Goal: Obtain resource: Download file/media

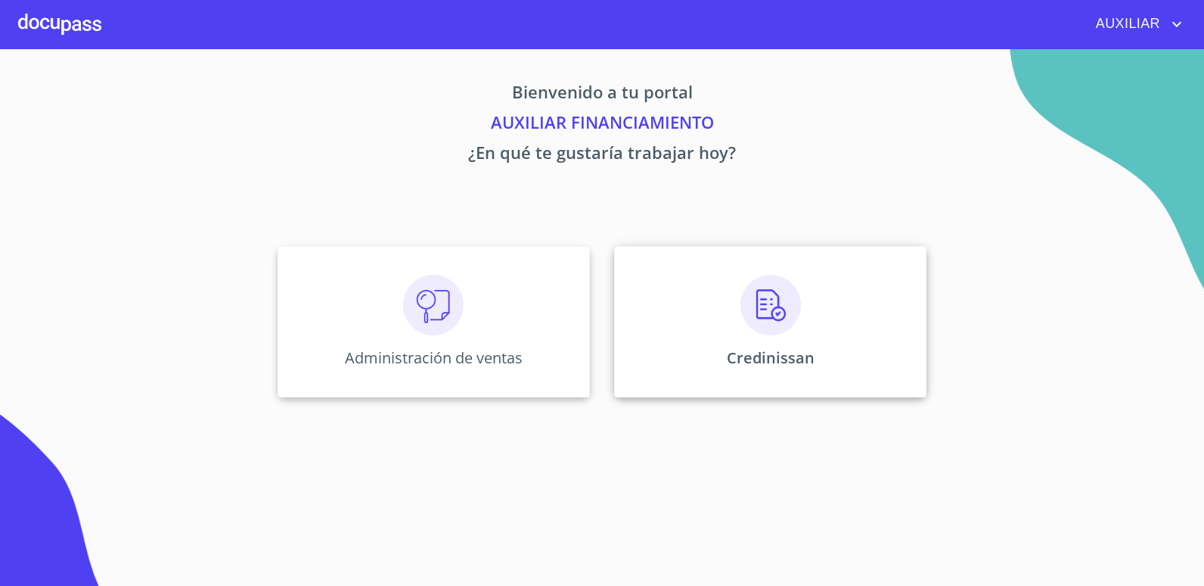
click at [737, 315] on div "Credinissan" at bounding box center [770, 321] width 312 height 151
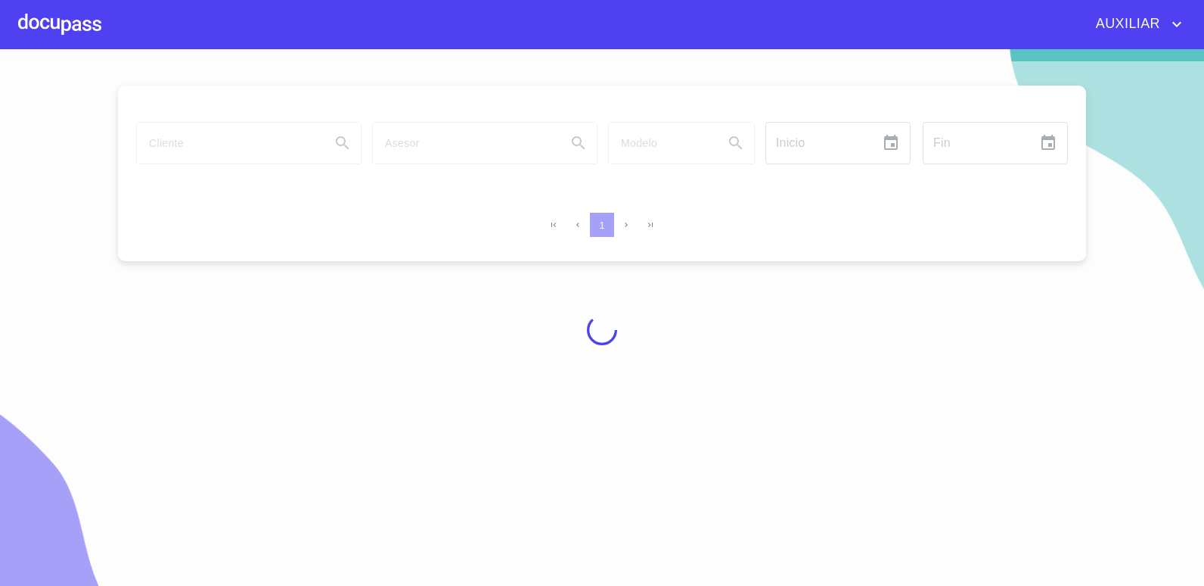
click at [202, 142] on div at bounding box center [602, 329] width 1204 height 536
click at [221, 145] on div at bounding box center [602, 329] width 1204 height 536
click at [222, 145] on div at bounding box center [602, 329] width 1204 height 536
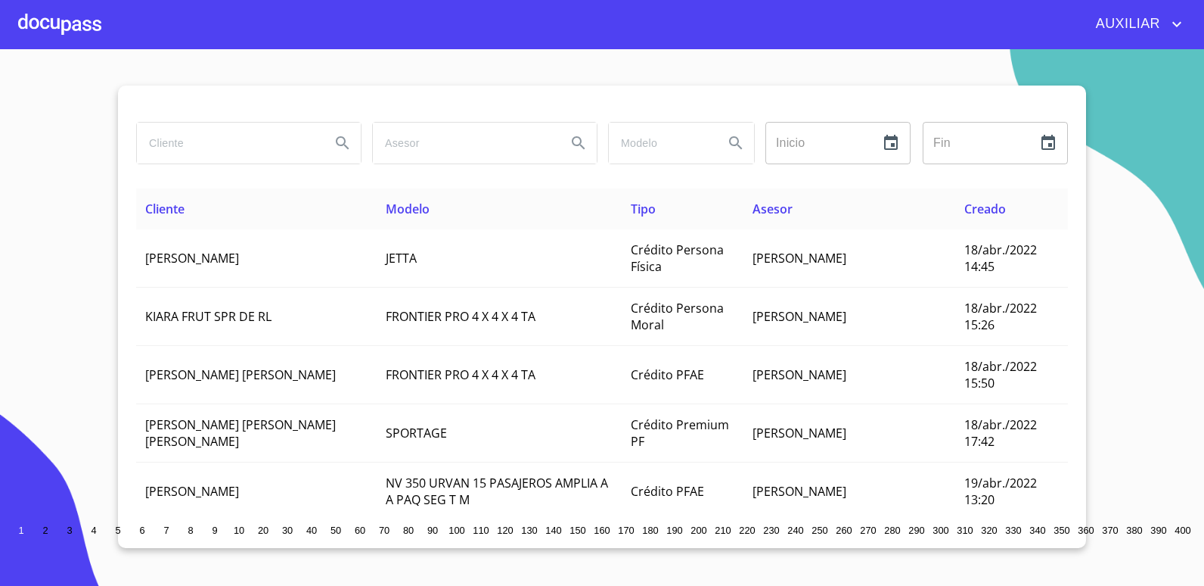
click at [200, 136] on input "search" at bounding box center [228, 143] width 182 height 41
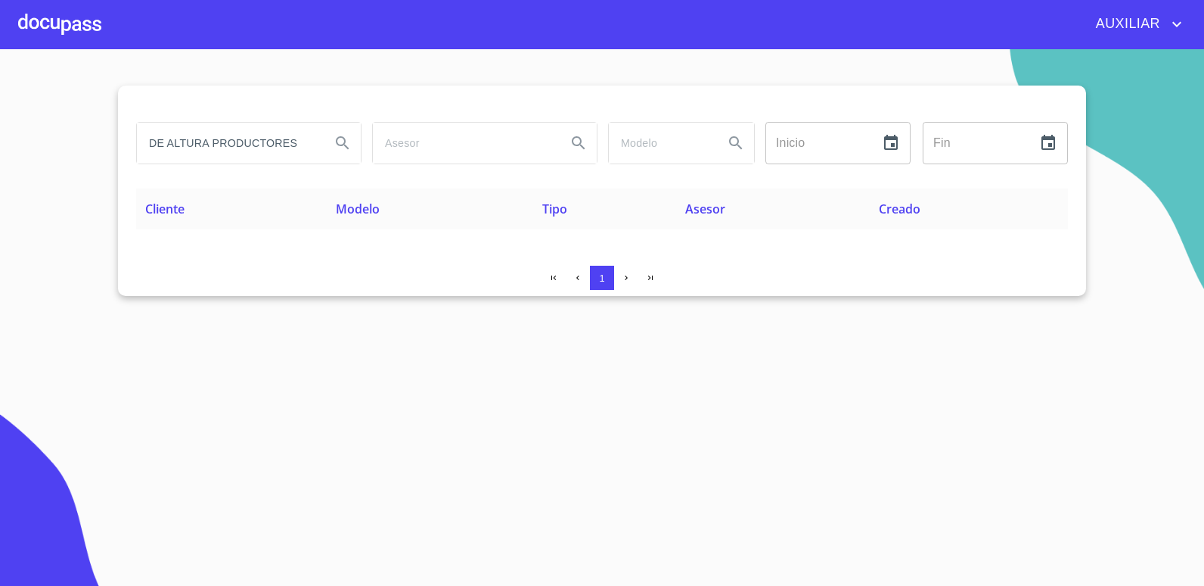
click at [167, 136] on input "DE ALTURA PRODUCTORES" at bounding box center [228, 143] width 182 height 41
type input "DEALTURA PRODUCTORES"
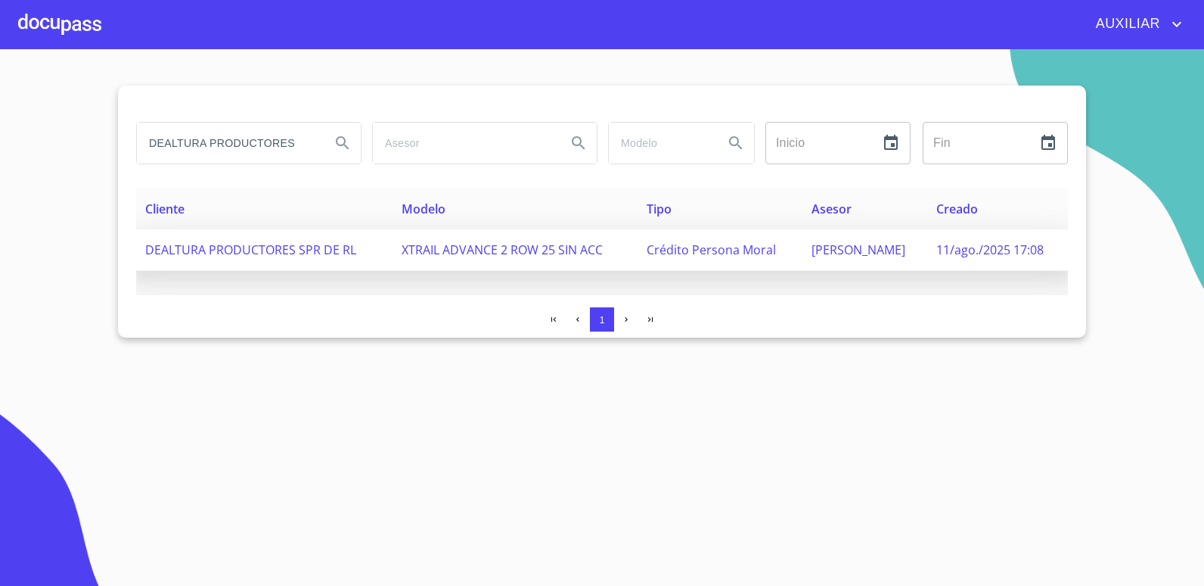
click at [437, 249] on span "XTRAIL ADVANCE 2 ROW 25 SIN ACC" at bounding box center [502, 249] width 201 height 17
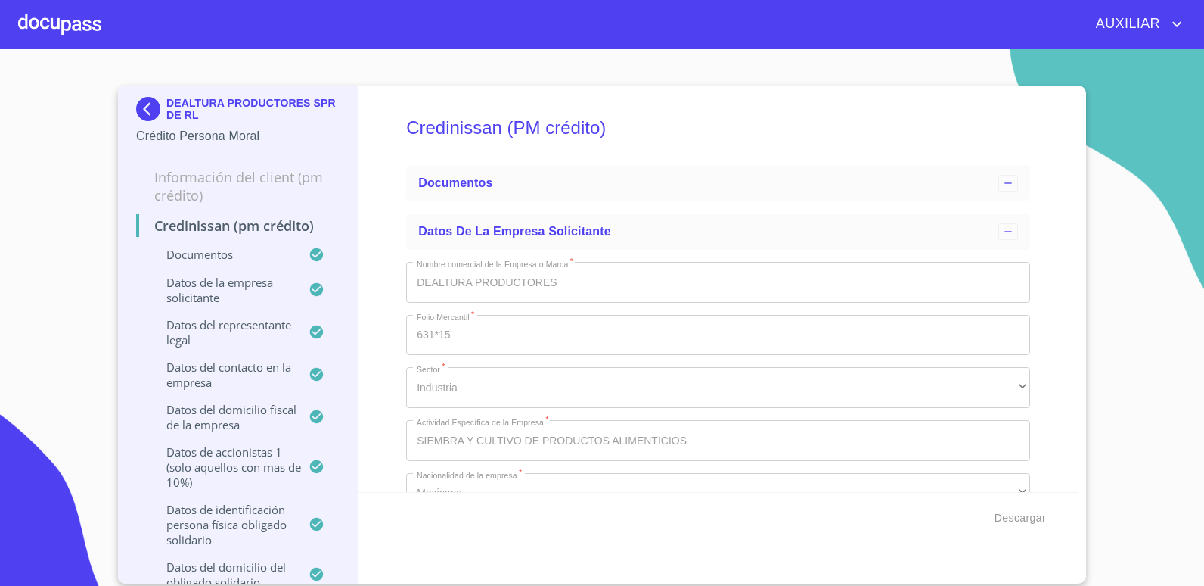
scroll to position [605, 0]
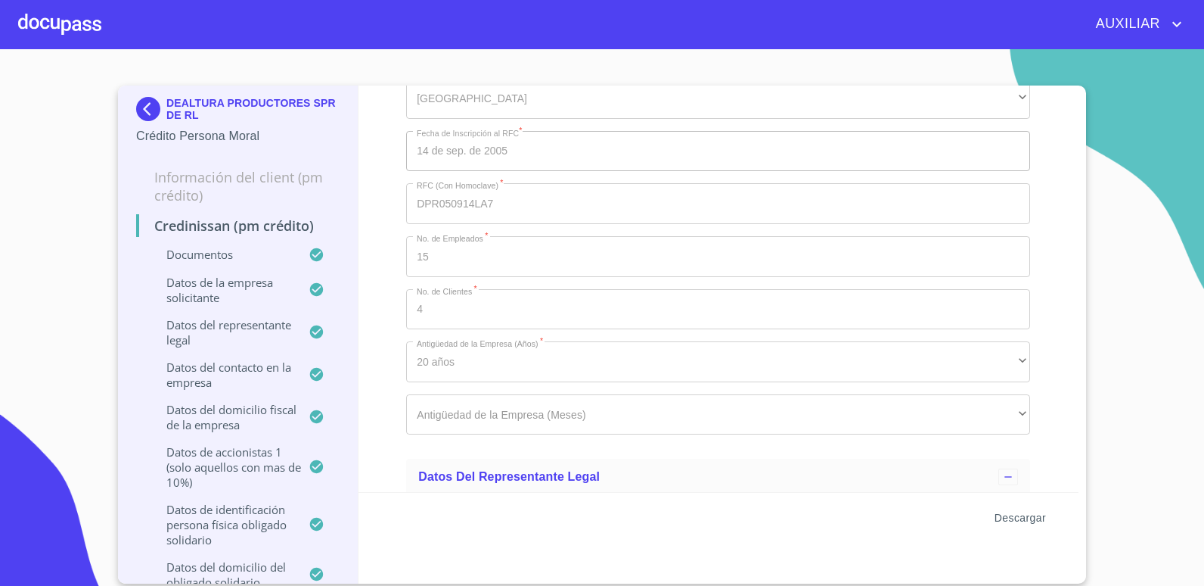
click at [1026, 517] on span "Descargar" at bounding box center [1020, 517] width 51 height 19
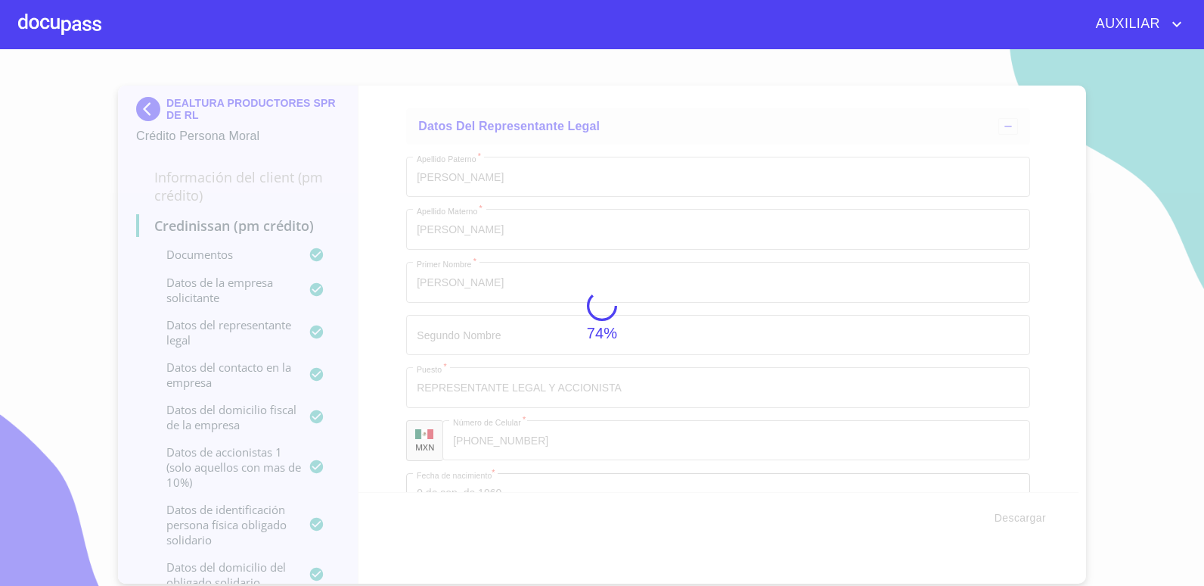
scroll to position [9116, 0]
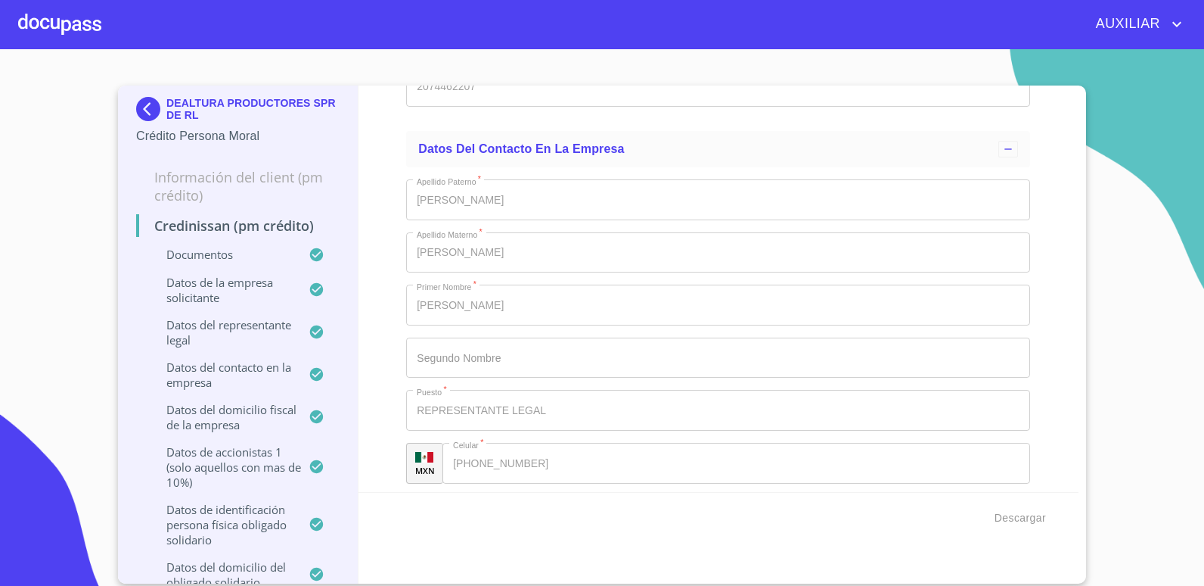
click at [1200, 213] on section "DEALTURA PRODUCTORES SPR DE [PERSON_NAME] Persona Moral Información del Client …" at bounding box center [602, 317] width 1204 height 536
click at [1204, 178] on html "AUXILIAR DEALTURA PRODUCTORES SPR DE [PERSON_NAME] Persona Moral Información de…" at bounding box center [602, 293] width 1204 height 586
click at [1030, 508] on span "Descargar" at bounding box center [1020, 517] width 51 height 19
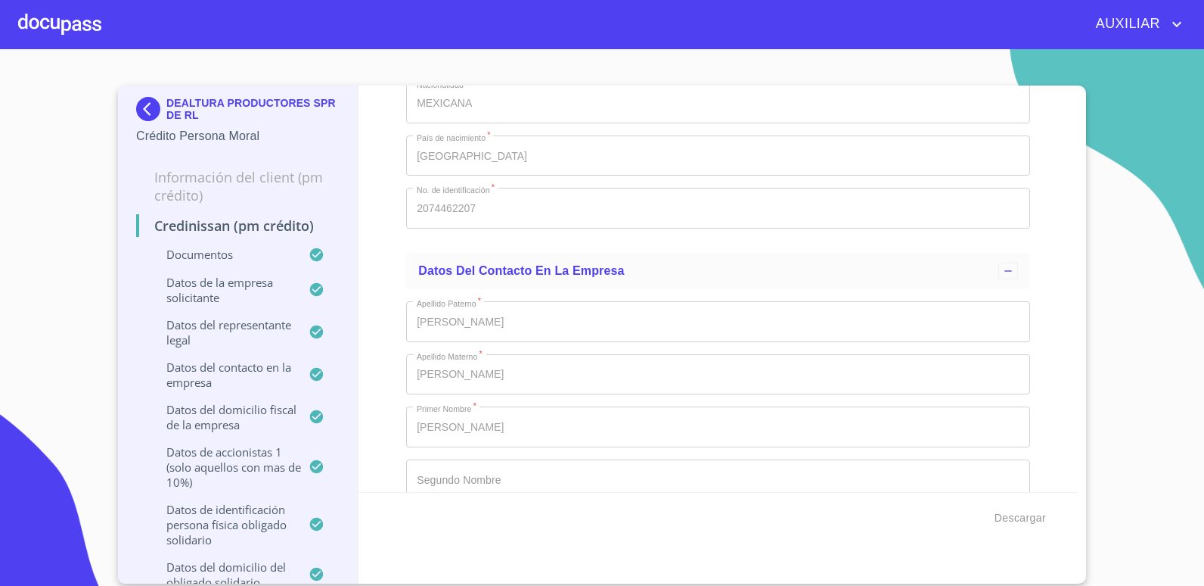
scroll to position [8738, 0]
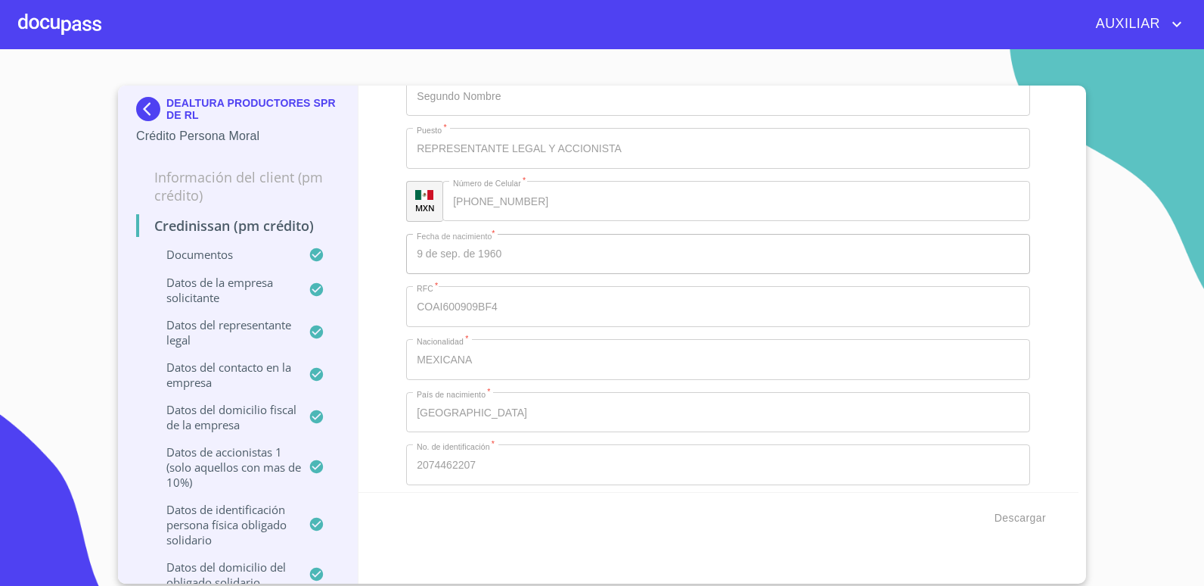
click at [1154, 203] on section "DEALTURA PRODUCTORES SPR DE [PERSON_NAME] Persona Moral Información del Client …" at bounding box center [602, 317] width 1204 height 536
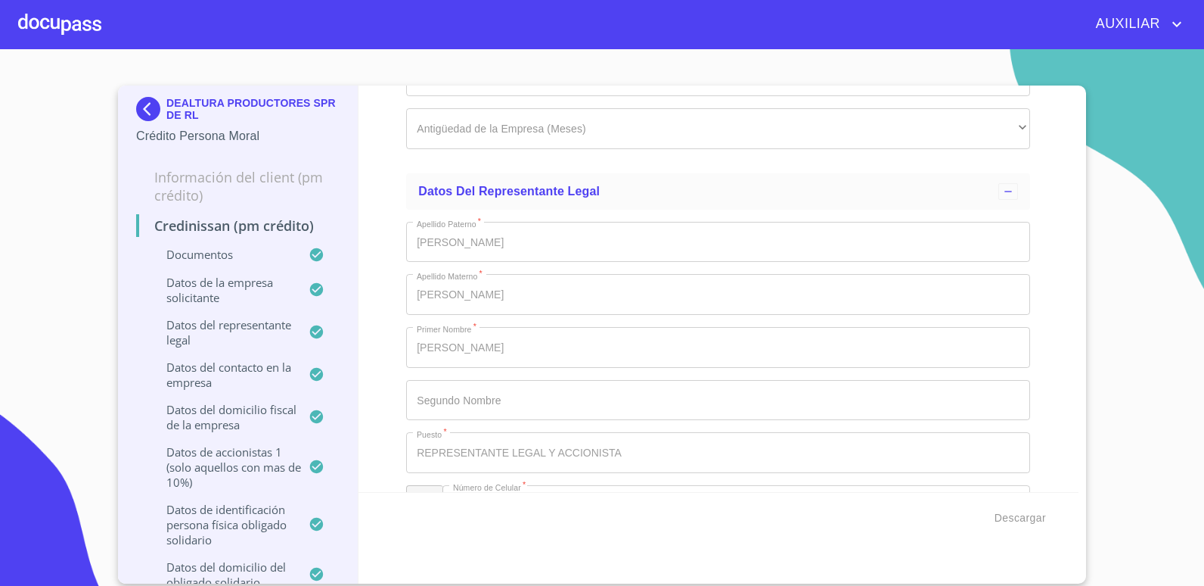
scroll to position [8208, 0]
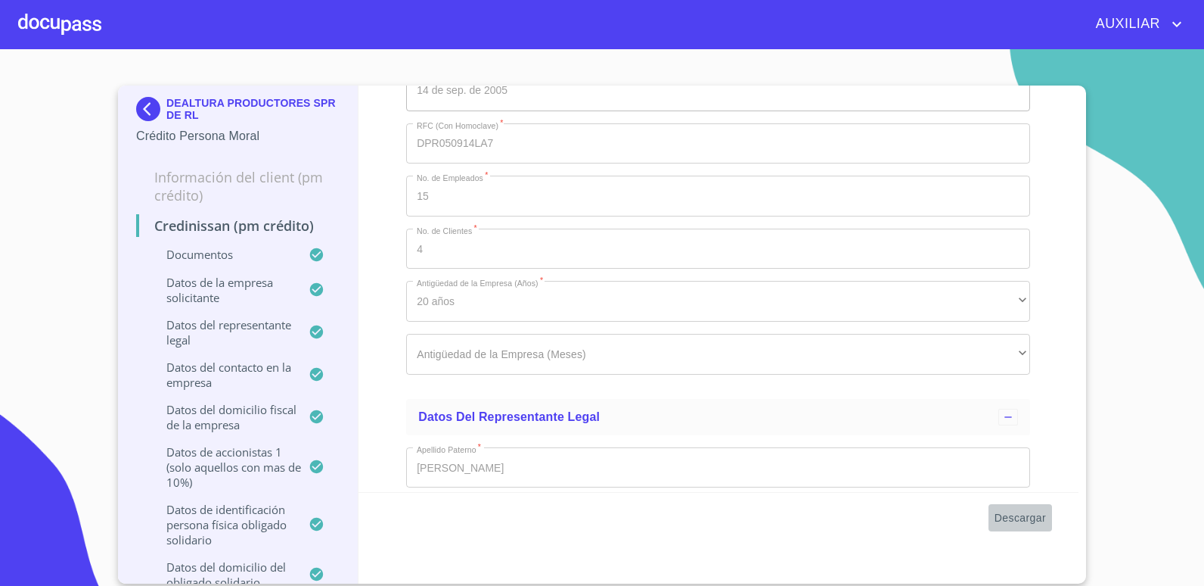
click at [1046, 516] on button "Descargar" at bounding box center [1021, 518] width 64 height 28
click at [1143, 143] on section "DEALTURA PRODUCTORES SPR DE [PERSON_NAME] Persona Moral Información del Client …" at bounding box center [602, 317] width 1204 height 536
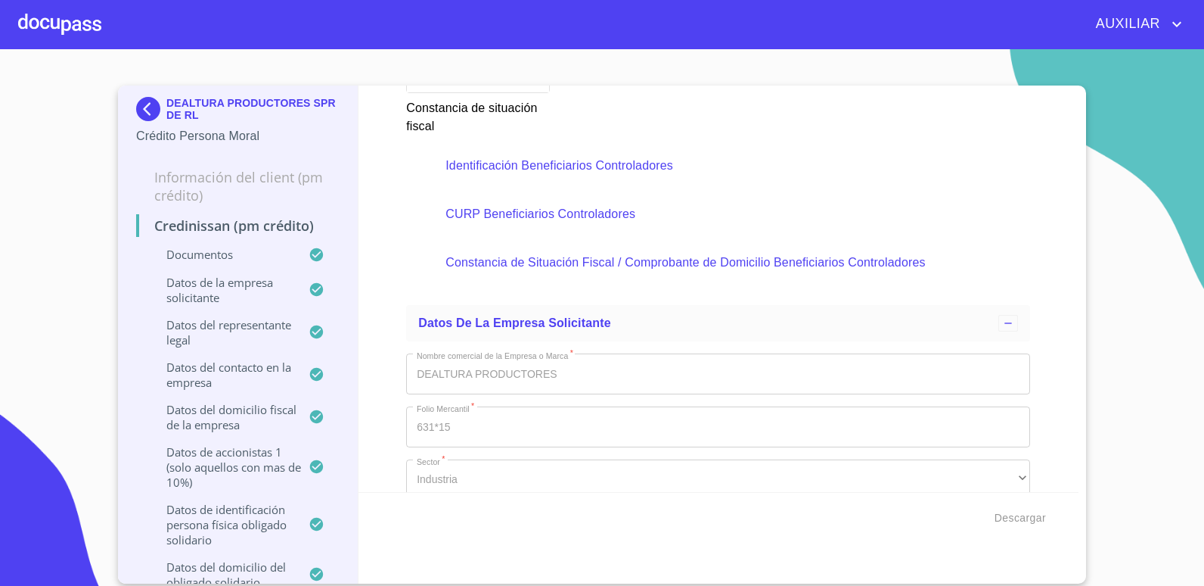
scroll to position [7225, 0]
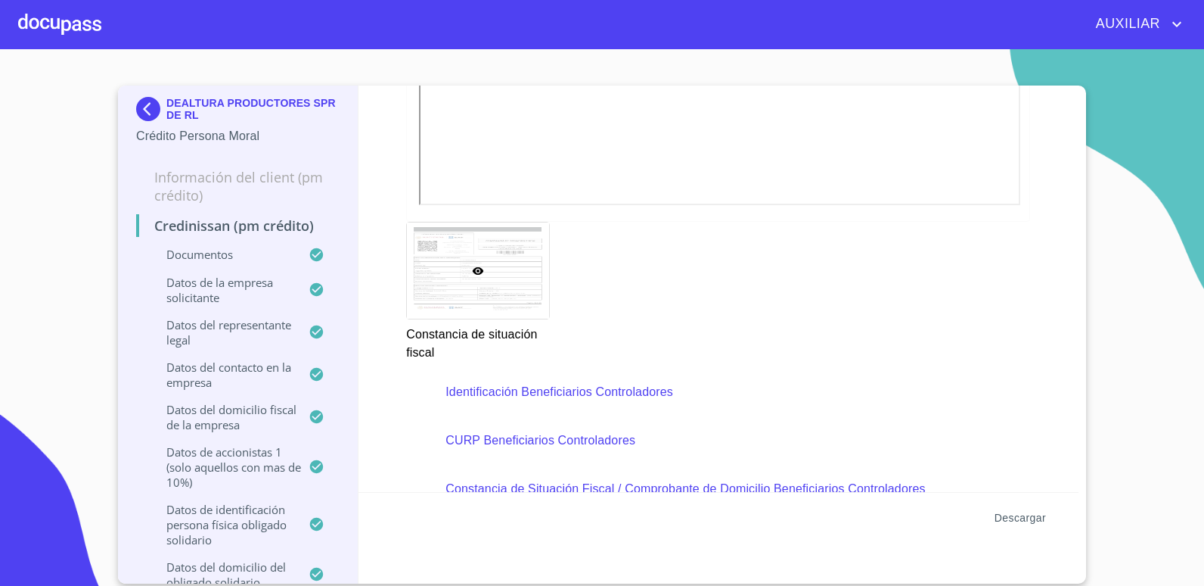
click at [1032, 529] on button "Descargar" at bounding box center [1021, 518] width 64 height 28
